Goal: Transaction & Acquisition: Purchase product/service

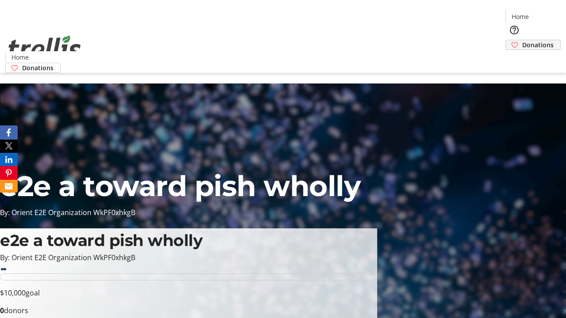
click at [522, 40] on span "Donations" at bounding box center [537, 44] width 31 height 9
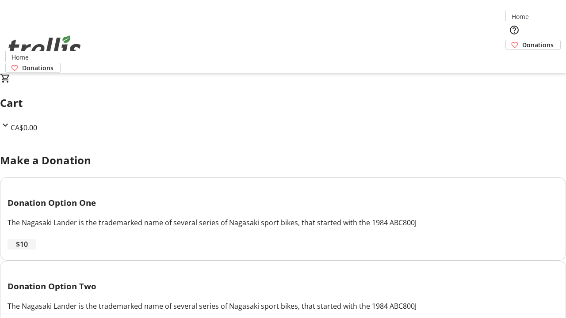
click at [28, 250] on span "$10" at bounding box center [22, 244] width 12 height 11
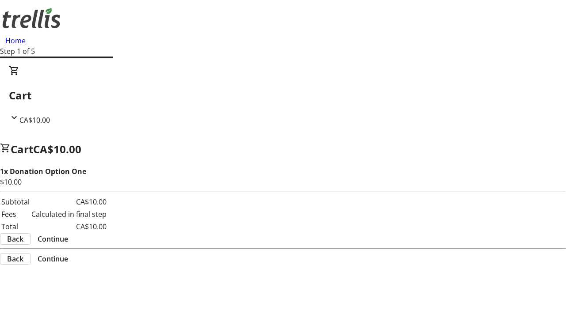
select select "CA"
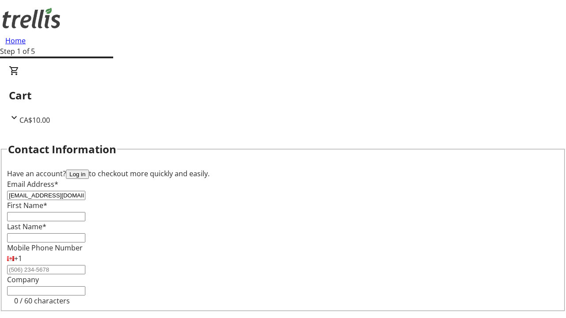
type input "[EMAIL_ADDRESS][DOMAIN_NAME]"
type input "Jayden"
type input "[PERSON_NAME]"
type input "[STREET_ADDRESS][PERSON_NAME]"
type input "Kelowna"
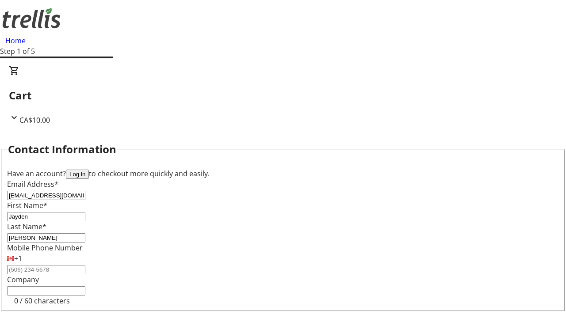
select select "BC"
type input "Kelowna"
type input "V1Y 0C2"
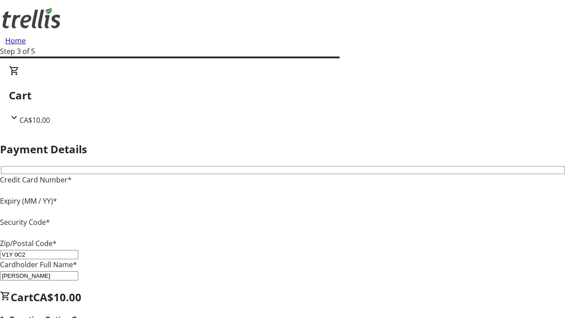
type input "V1Y 0C2"
